Goal: Task Accomplishment & Management: Use online tool/utility

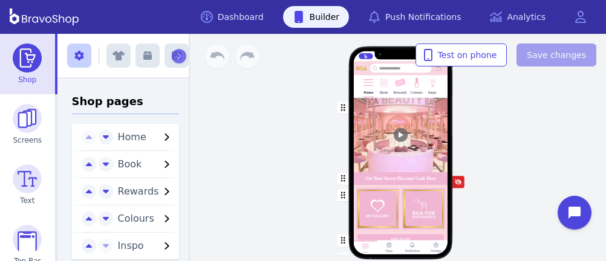
click at [434, 82] on img at bounding box center [431, 82] width 11 height 11
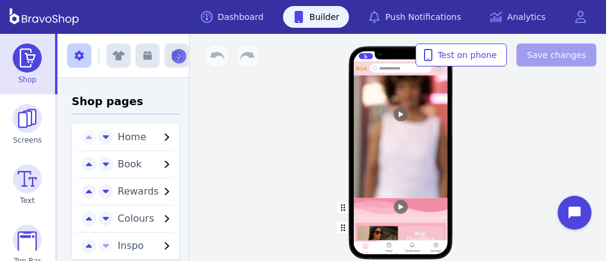
scroll to position [207, 0]
click at [422, 204] on div "button" at bounding box center [400, 208] width 94 height 20
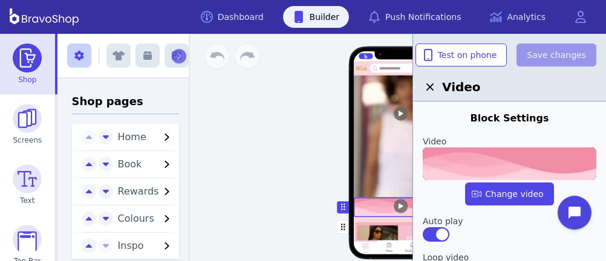
scroll to position [508, 0]
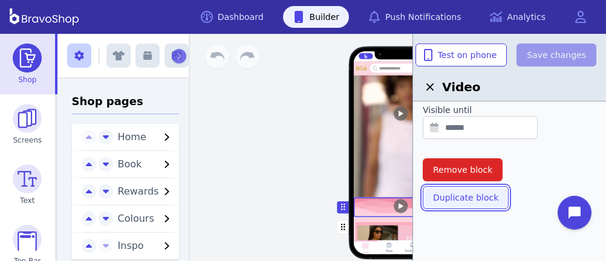
click at [455, 196] on span "Duplicate block" at bounding box center [465, 198] width 65 height 12
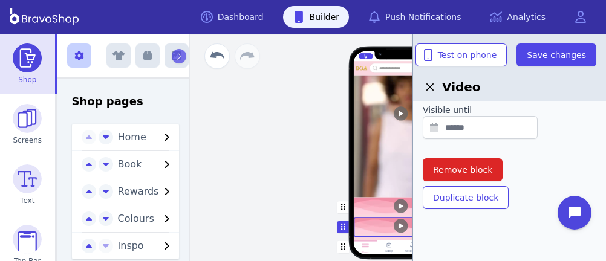
click at [378, 224] on div "button" at bounding box center [400, 227] width 94 height 20
drag, startPoint x: 377, startPoint y: 224, endPoint x: 363, endPoint y: 219, distance: 15.5
click at [363, 219] on div "button" at bounding box center [400, 227] width 94 height 20
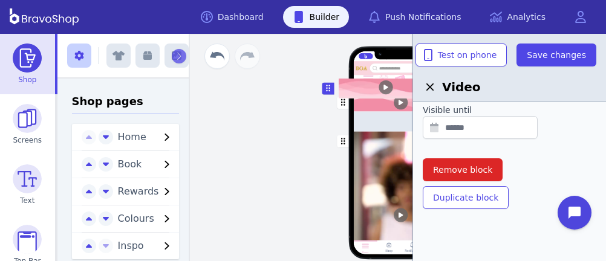
scroll to position [0, 0]
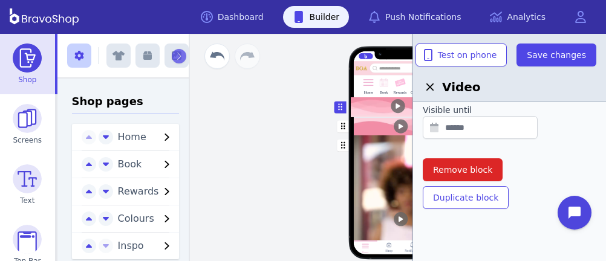
drag, startPoint x: 339, startPoint y: 224, endPoint x: 339, endPoint y: 105, distance: 119.7
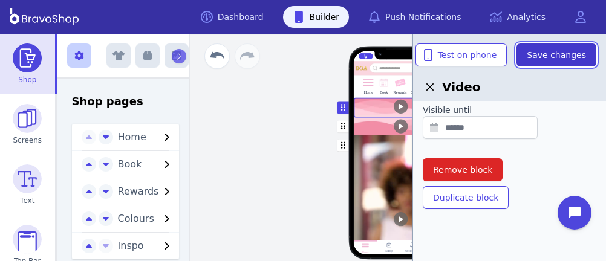
click at [560, 55] on span "Save changes" at bounding box center [556, 55] width 59 height 12
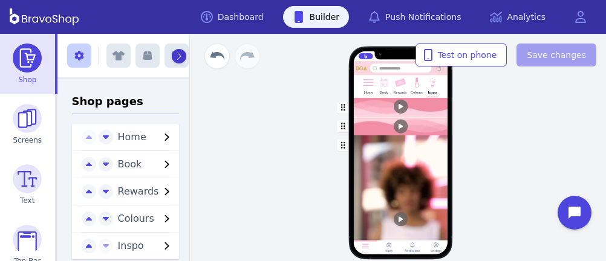
click at [176, 56] on icon "button" at bounding box center [178, 56] width 5 height 8
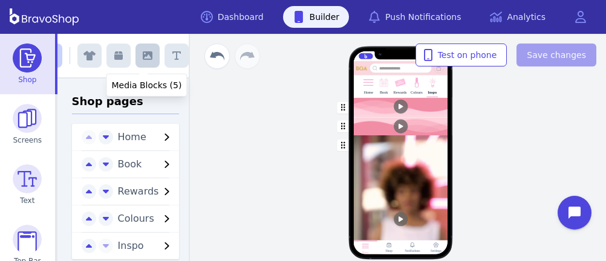
click at [143, 59] on icon "button" at bounding box center [148, 55] width 10 height 8
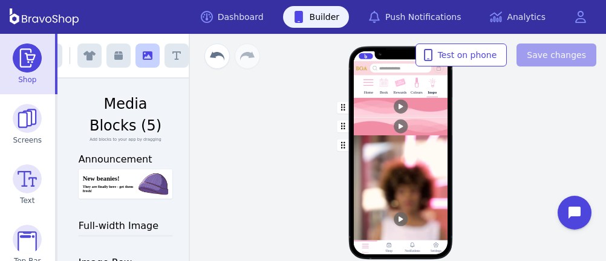
click at [361, 123] on div "button" at bounding box center [400, 127] width 94 height 18
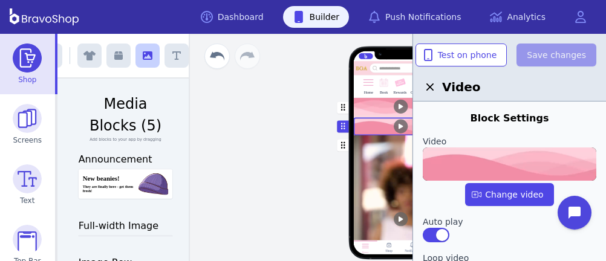
click at [146, 54] on icon "button" at bounding box center [148, 55] width 10 height 8
click at [140, 50] on button "button" at bounding box center [147, 56] width 24 height 24
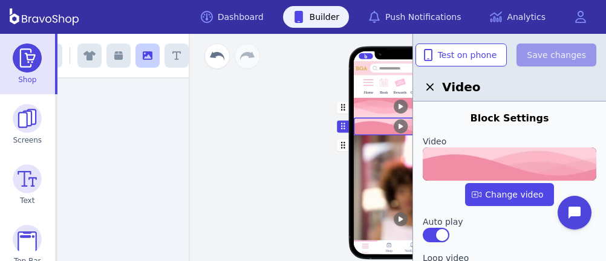
scroll to position [0, 0]
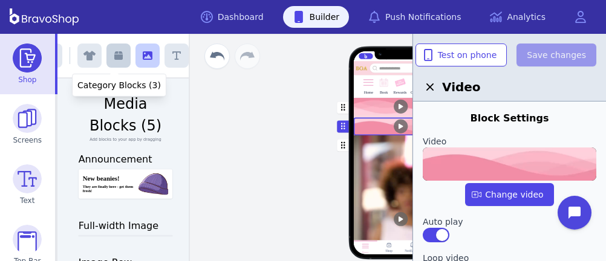
click at [115, 54] on icon "button" at bounding box center [118, 55] width 8 height 8
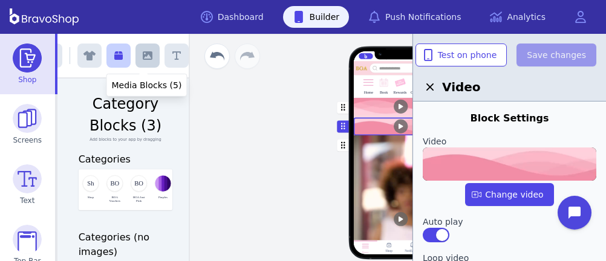
click at [143, 54] on icon "button" at bounding box center [148, 55] width 10 height 8
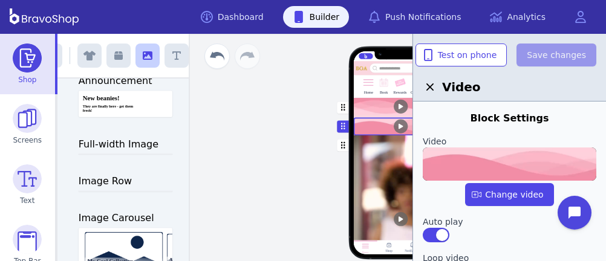
scroll to position [77, 0]
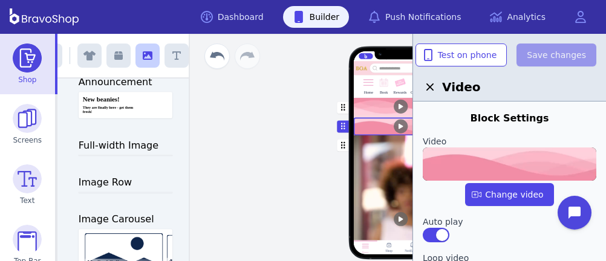
click at [124, 140] on h3 "Full-width Image" at bounding box center [126, 145] width 94 height 15
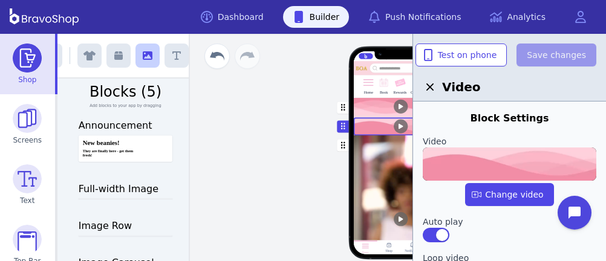
scroll to position [32, 0]
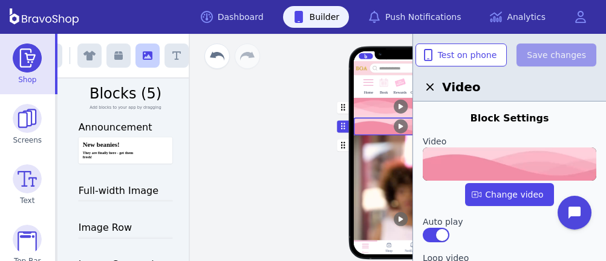
click at [120, 189] on h3 "Full-width Image" at bounding box center [126, 190] width 94 height 15
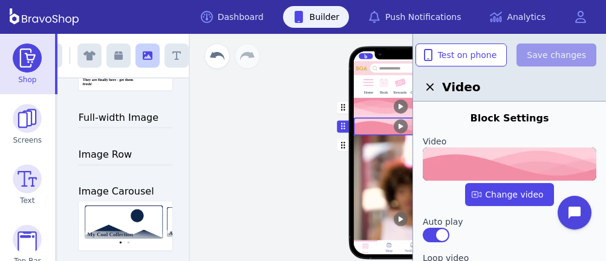
scroll to position [0, 0]
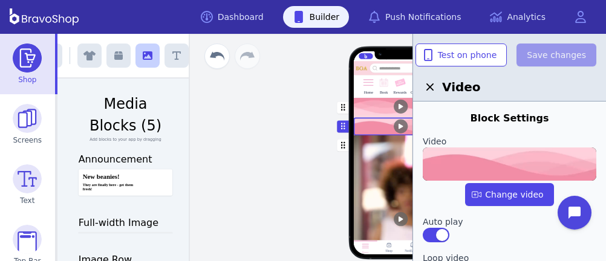
click at [266, 178] on div "Home Book Rewards Colours Inspo [MEDICAL_DATA] Products Now Available In Store …" at bounding box center [400, 147] width 411 height 227
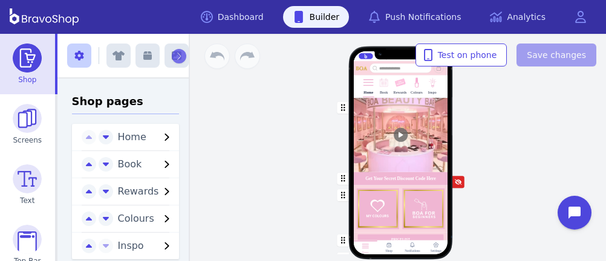
click at [434, 82] on img at bounding box center [431, 82] width 11 height 11
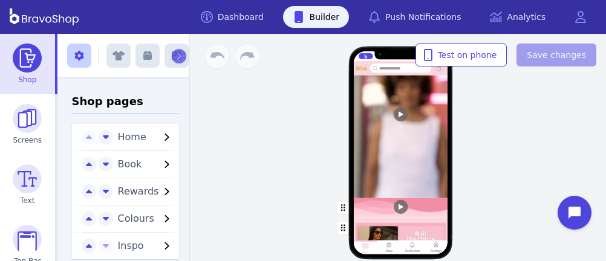
scroll to position [207, 0]
click at [422, 204] on div "button" at bounding box center [400, 208] width 94 height 20
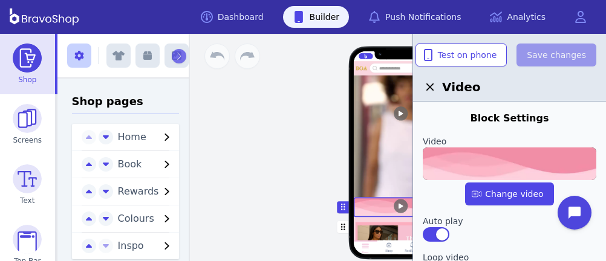
scroll to position [508, 0]
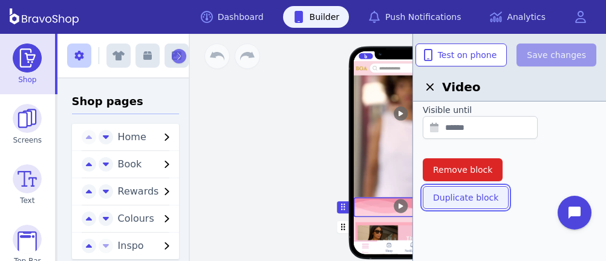
click at [455, 196] on span "Duplicate block" at bounding box center [465, 198] width 65 height 12
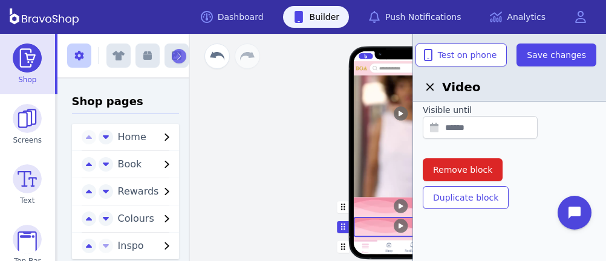
click at [378, 224] on div "button" at bounding box center [400, 227] width 94 height 20
drag, startPoint x: 377, startPoint y: 224, endPoint x: 363, endPoint y: 219, distance: 15.5
click at [363, 219] on div "button" at bounding box center [400, 227] width 94 height 20
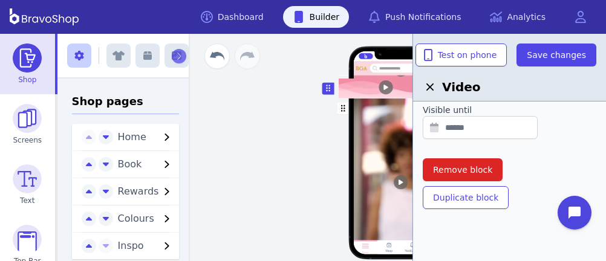
scroll to position [0, 0]
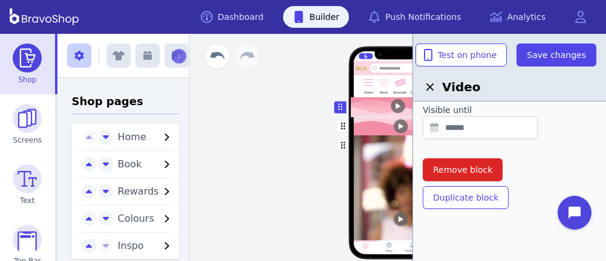
drag, startPoint x: 339, startPoint y: 224, endPoint x: 339, endPoint y: 105, distance: 119.7
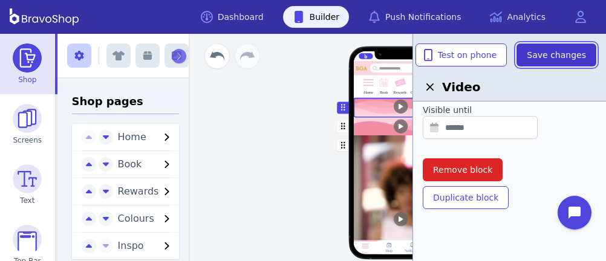
click at [560, 55] on span "Save changes" at bounding box center [556, 55] width 59 height 12
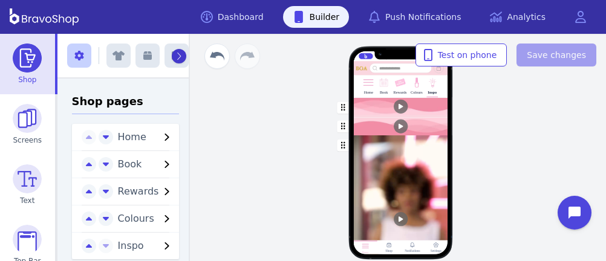
click at [176, 56] on icon "button" at bounding box center [178, 56] width 5 height 8
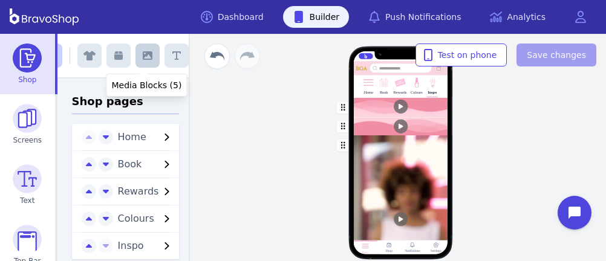
click at [143, 59] on icon "button" at bounding box center [148, 55] width 10 height 8
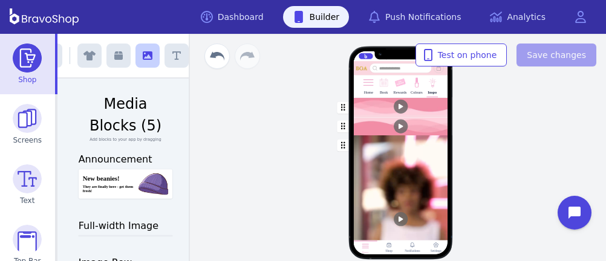
click at [361, 123] on div "button" at bounding box center [400, 127] width 94 height 18
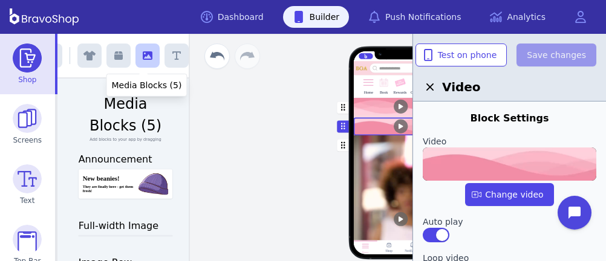
click at [146, 54] on icon "button" at bounding box center [148, 55] width 10 height 8
click at [140, 50] on button "button" at bounding box center [147, 56] width 24 height 24
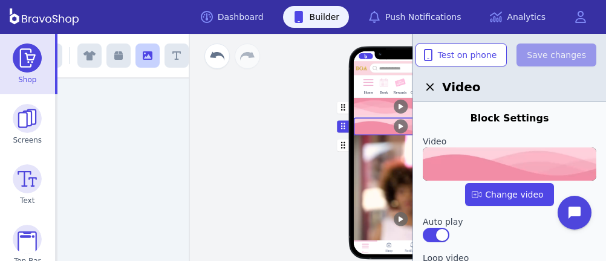
scroll to position [0, 0]
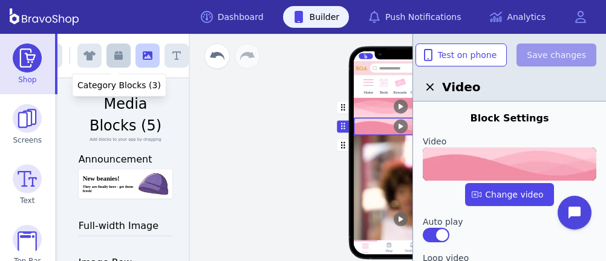
click at [115, 54] on icon "button" at bounding box center [118, 55] width 8 height 8
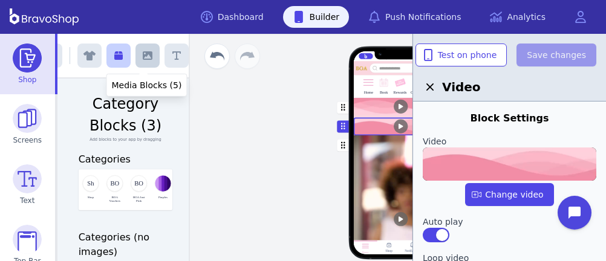
click at [143, 54] on icon "button" at bounding box center [148, 55] width 10 height 8
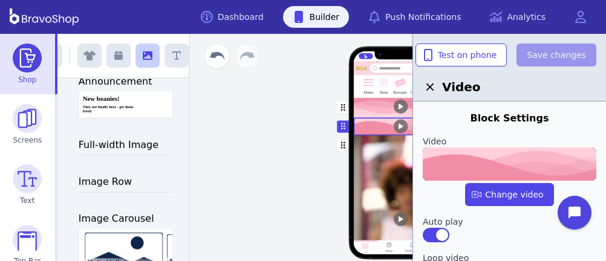
scroll to position [77, 0]
click at [124, 140] on h3 "Full-width Image" at bounding box center [126, 145] width 94 height 15
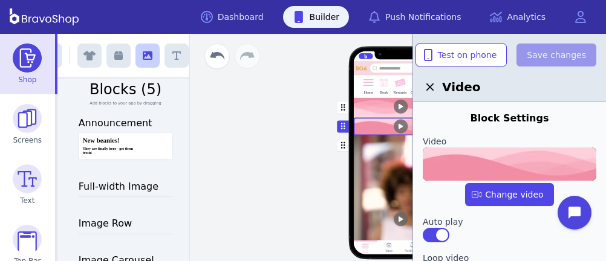
scroll to position [32, 0]
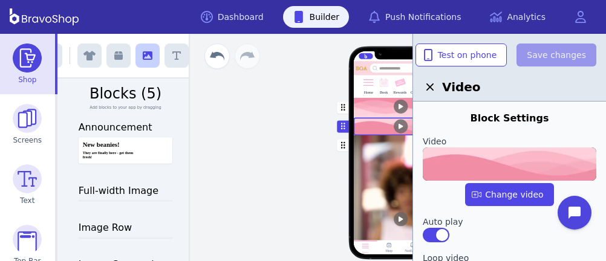
click at [120, 189] on h3 "Full-width Image" at bounding box center [126, 190] width 94 height 15
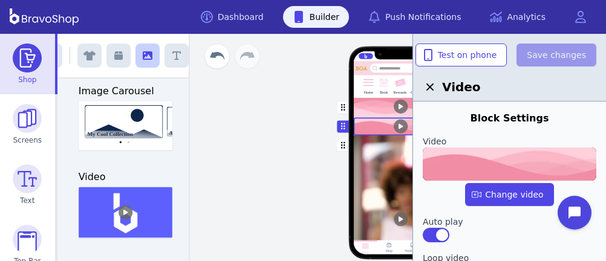
scroll to position [0, 0]
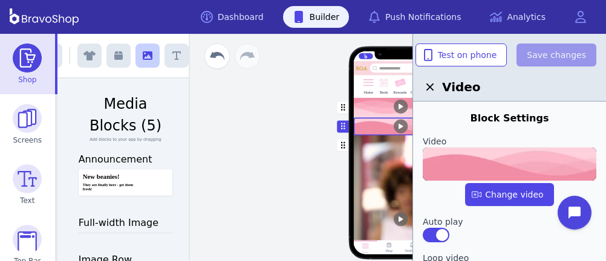
click at [266, 178] on div "Home Book Rewards Colours Inspo [MEDICAL_DATA] Products Now Available In Store …" at bounding box center [400, 147] width 411 height 227
